Goal: Transaction & Acquisition: Register for event/course

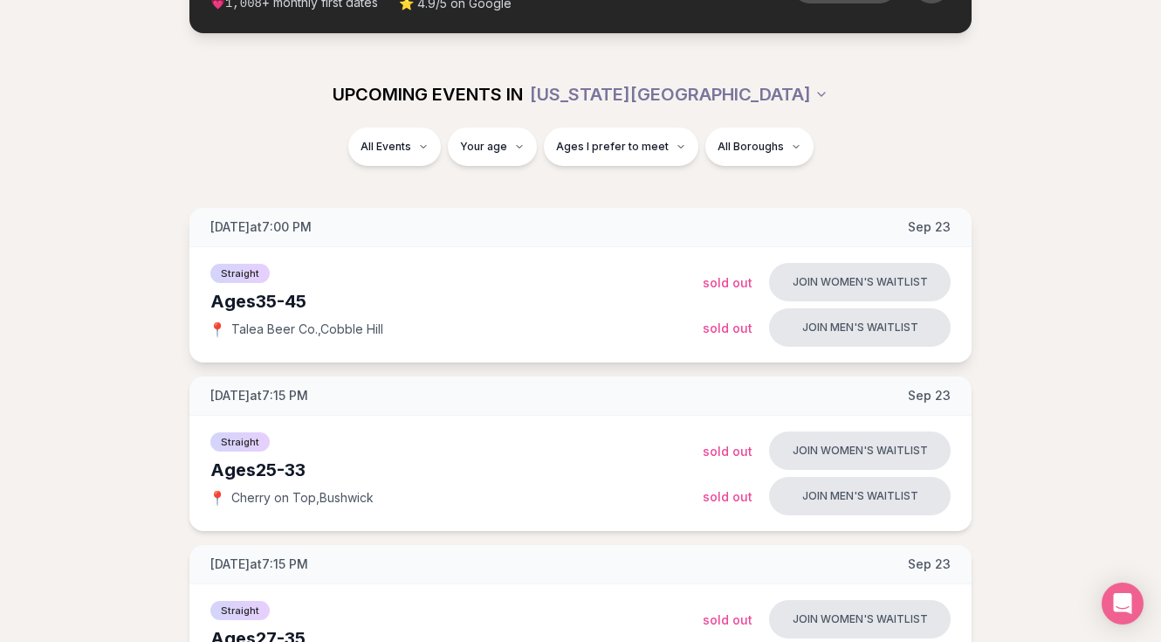
scroll to position [888, 0]
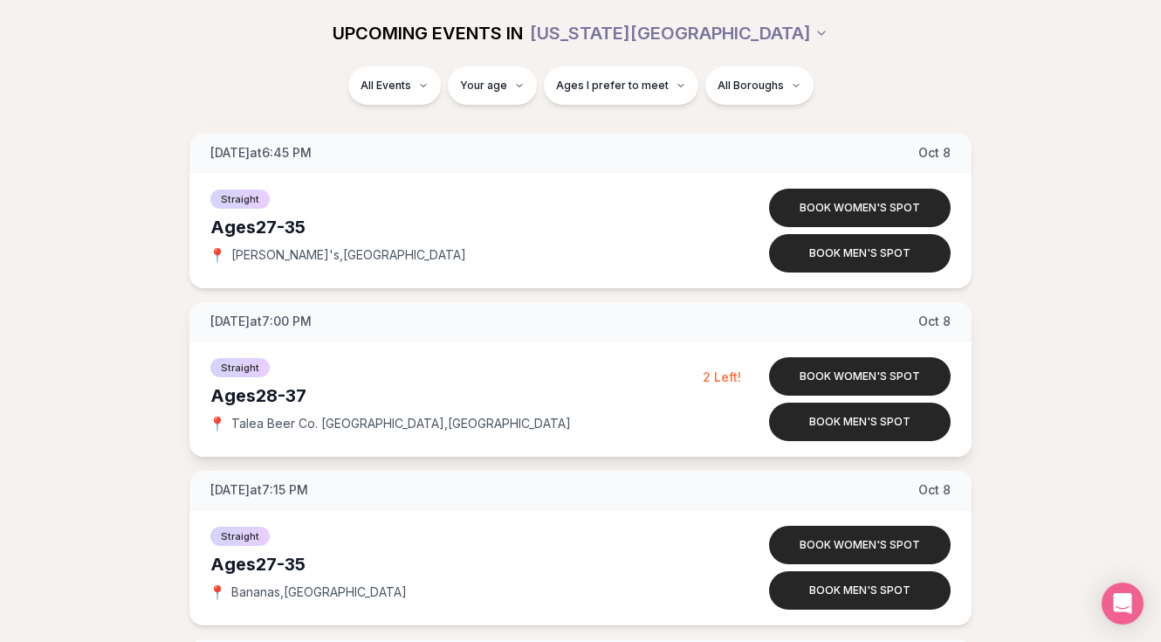
scroll to position [3600, 0]
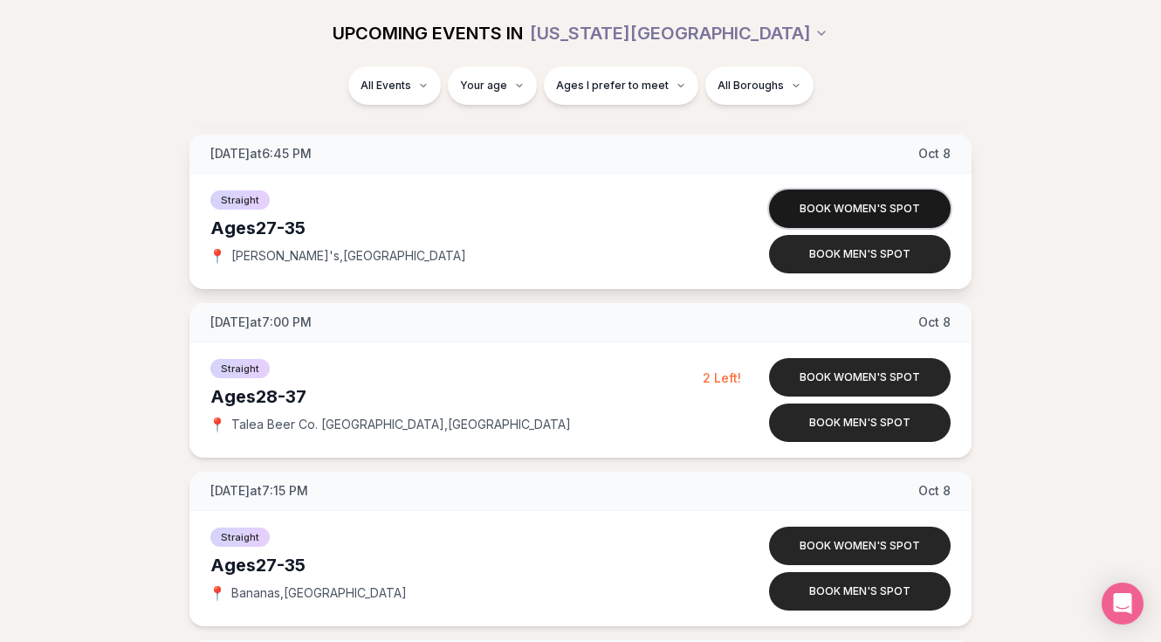
click at [798, 212] on button "Book women's spot" at bounding box center [860, 208] width 182 height 38
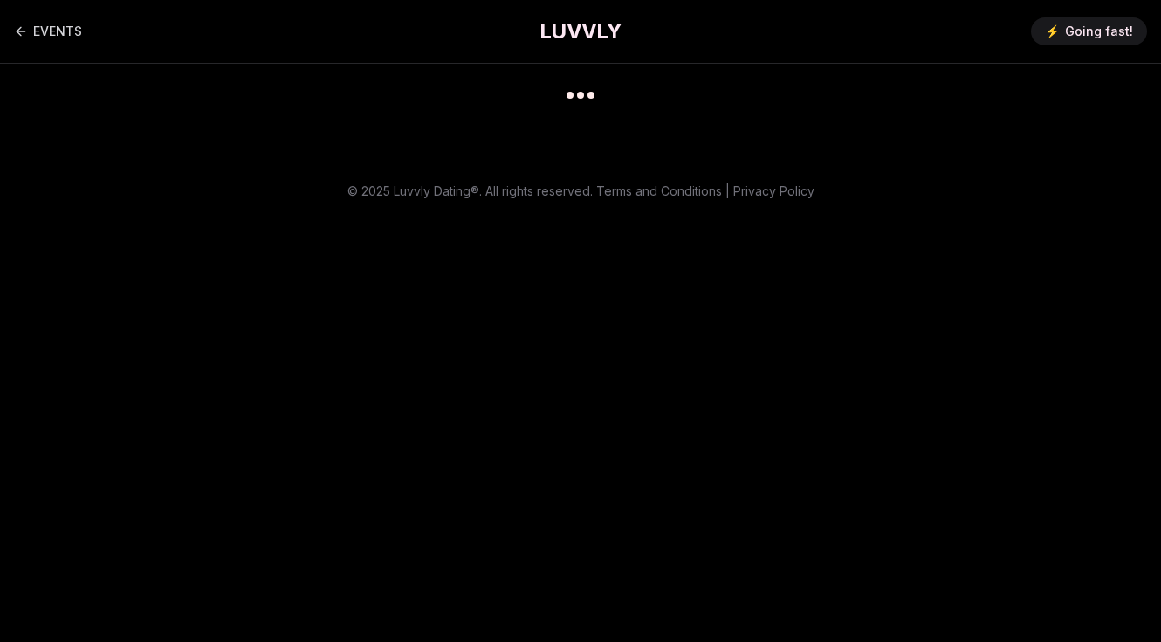
scroll to position [14, 0]
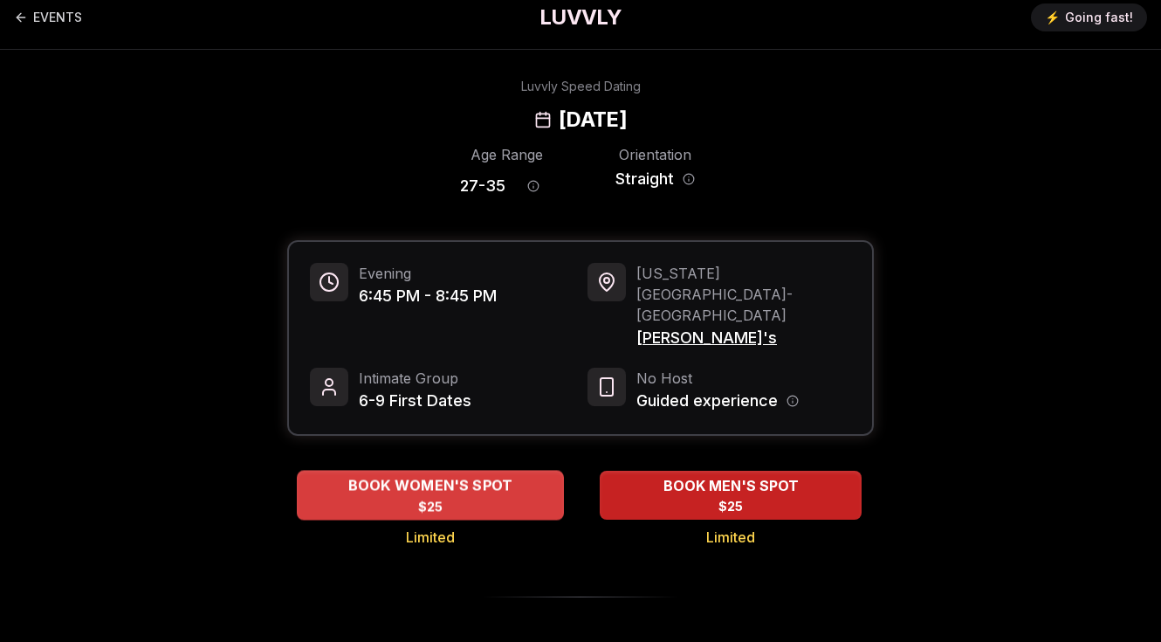
click at [462, 471] on div "BOOK WOMEN'S SPOT $25" at bounding box center [430, 495] width 267 height 48
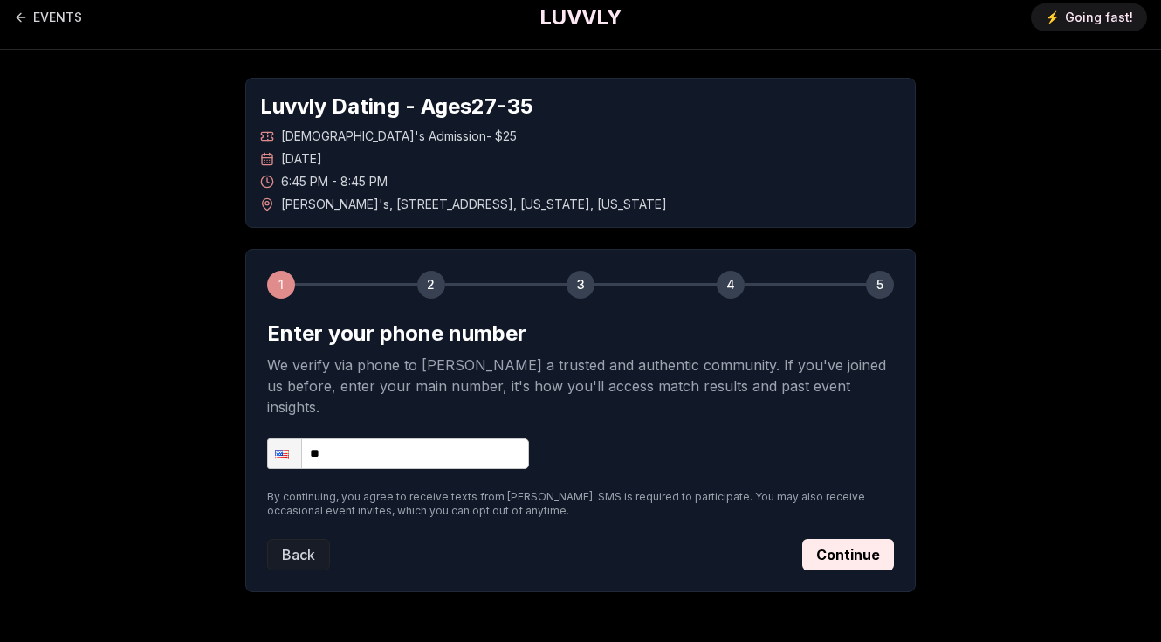
click at [410, 439] on input "**" at bounding box center [398, 453] width 262 height 31
type input "**********"
click at [835, 539] on button "Continue" at bounding box center [848, 554] width 92 height 31
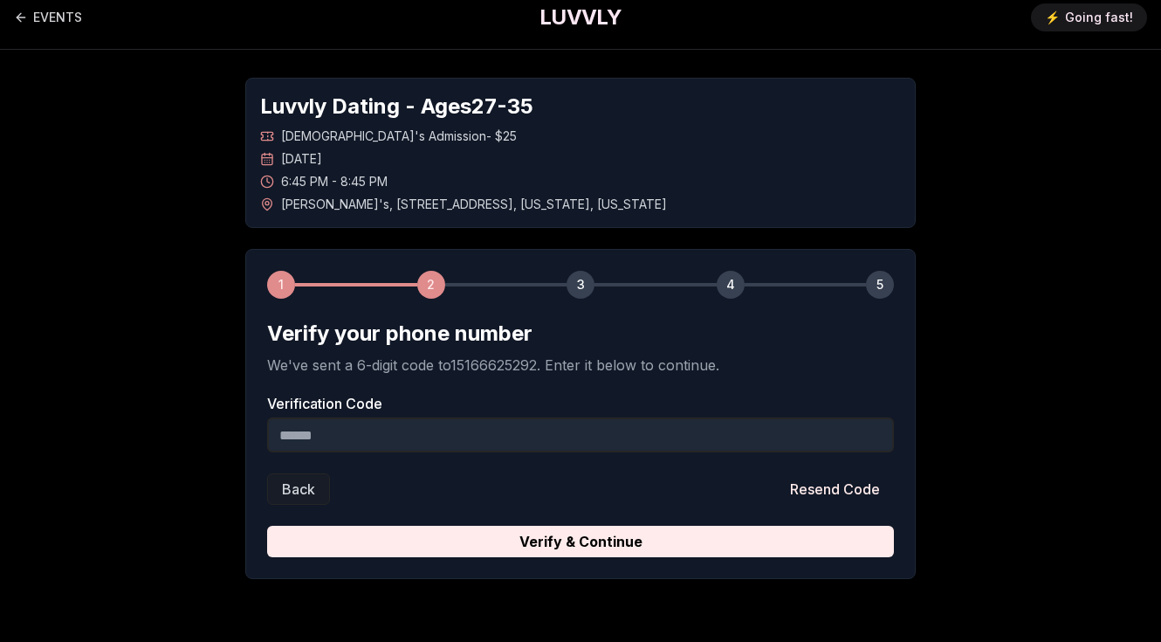
click at [501, 464] on form "Verify your phone number We've sent a 6-digit code to 15166625292 . Enter it be…" at bounding box center [580, 438] width 627 height 237
click at [478, 444] on input "Verification Code" at bounding box center [580, 434] width 627 height 35
type input "******"
click at [581, 541] on button "Verify & Continue" at bounding box center [580, 541] width 627 height 31
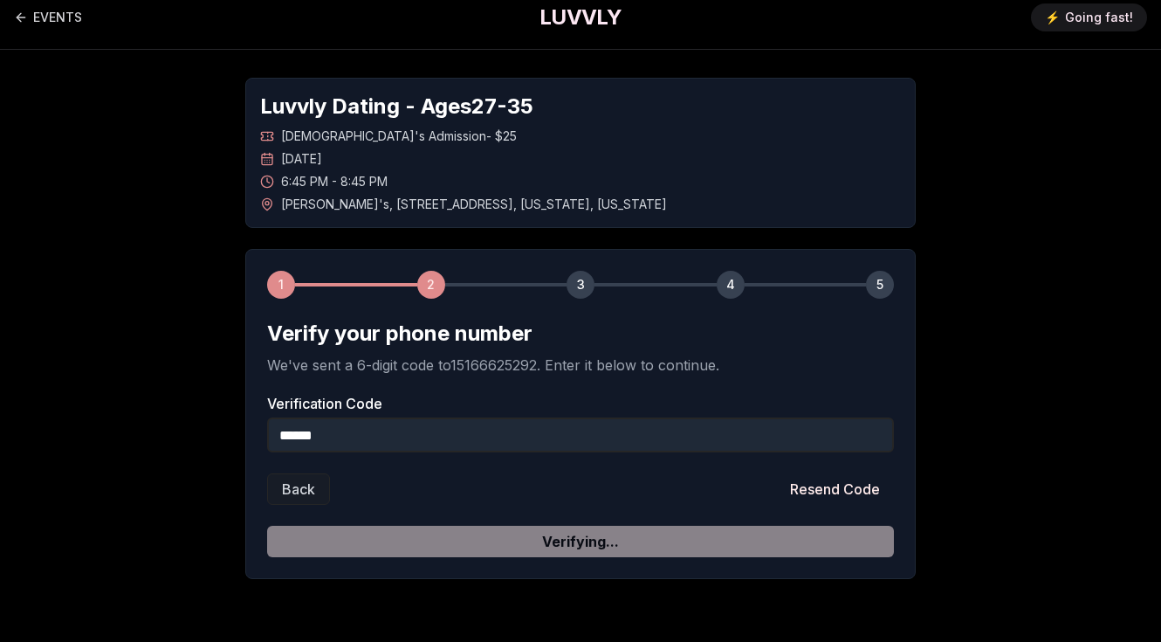
click at [407, 540] on form "Verify your phone number We've sent a 6-digit code to 15166625292 . Enter it be…" at bounding box center [580, 438] width 627 height 237
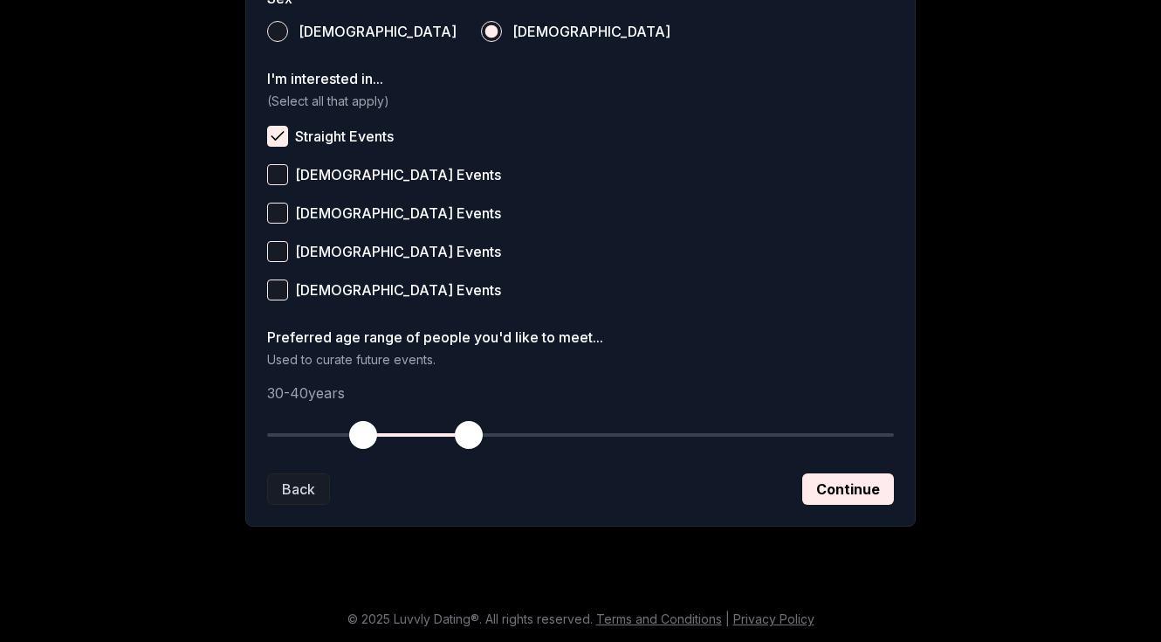
scroll to position [674, 0]
click at [823, 505] on div "**********" at bounding box center [580, 58] width 670 height 938
click at [823, 492] on button "Continue" at bounding box center [848, 488] width 92 height 31
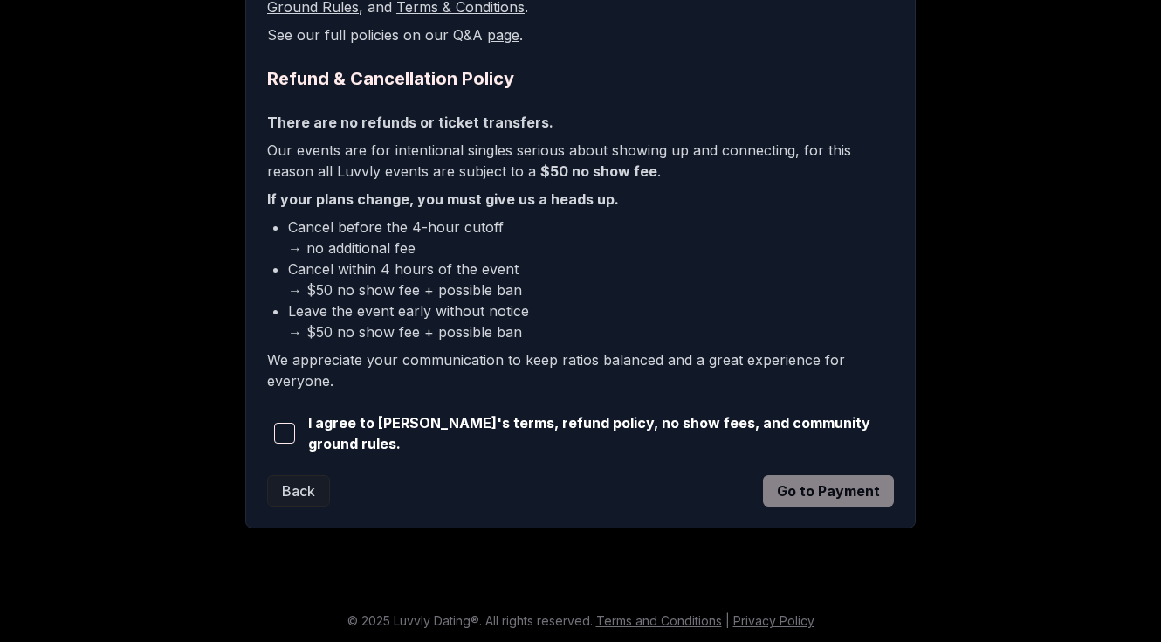
scroll to position [391, 0]
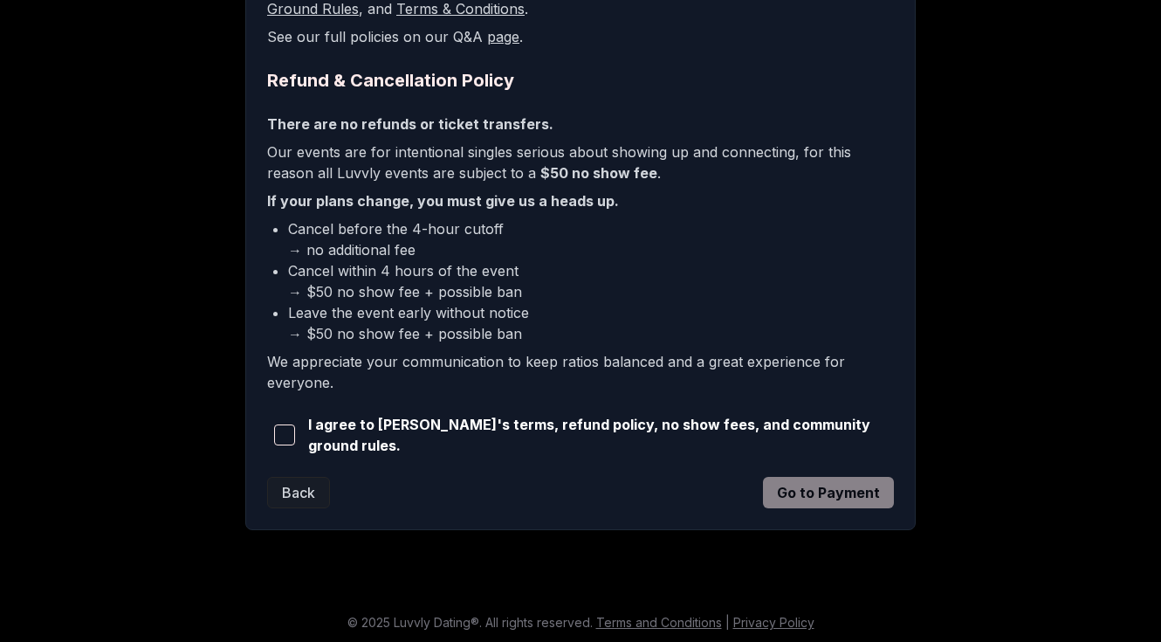
click at [765, 439] on span "I agree to [PERSON_NAME]'s terms, refund policy, no show fees, and community gr…" at bounding box center [601, 435] width 586 height 42
click at [691, 434] on span "I agree to [PERSON_NAME]'s terms, refund policy, no show fees, and community gr…" at bounding box center [601, 435] width 586 height 42
click at [272, 432] on button "button" at bounding box center [284, 435] width 34 height 38
click at [802, 478] on button "Go to Payment" at bounding box center [828, 492] width 131 height 31
